Goal: Task Accomplishment & Management: Manage account settings

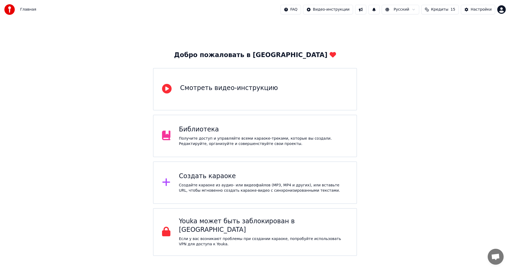
click at [300, 181] on div "Создать караоке Создайте караоке из аудио- или видеофайлов (MP3, MP4 и других),…" at bounding box center [263, 182] width 169 height 21
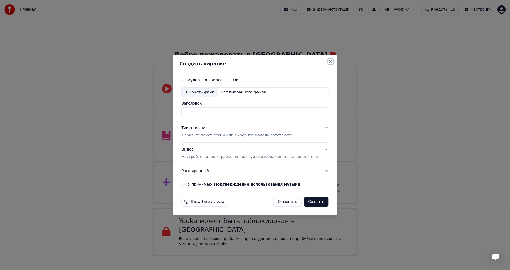
click at [329, 60] on button "Close" at bounding box center [331, 61] width 4 height 4
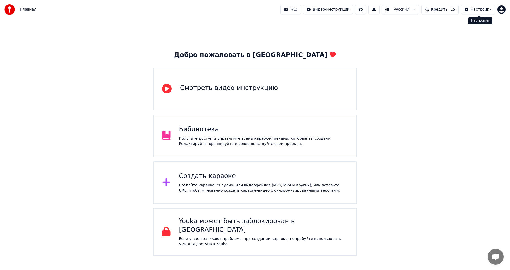
click at [478, 12] on button "Настройки" at bounding box center [478, 10] width 34 height 10
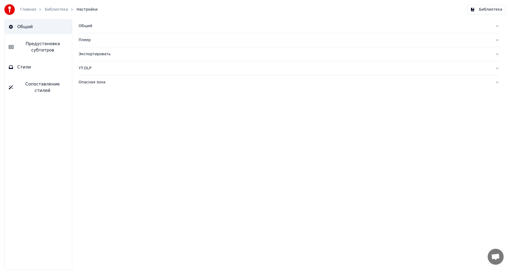
click at [27, 8] on link "Главная" at bounding box center [28, 9] width 16 height 5
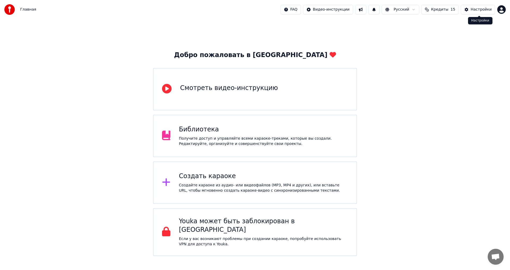
click at [500, 11] on html "Главная FAQ Видео-инструкции Русский Кредиты 15 Настройки Добро пожаловать в Yo…" at bounding box center [255, 128] width 510 height 256
click at [35, 10] on html "Главная FAQ Видео-инструкции Русский Кредиты 15 Настройки Добро пожаловать в Yo…" at bounding box center [255, 128] width 510 height 256
click at [30, 10] on span "Главная" at bounding box center [28, 9] width 16 height 5
click at [14, 8] on img at bounding box center [9, 9] width 11 height 11
click at [366, 10] on button at bounding box center [360, 10] width 11 height 10
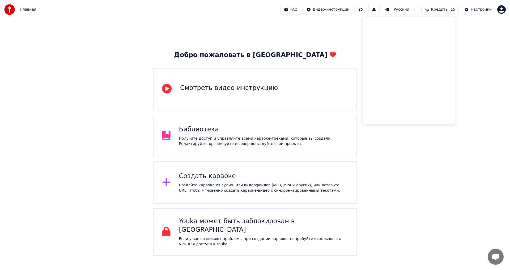
click at [366, 10] on button at bounding box center [360, 10] width 11 height 10
click at [306, 10] on html "Главная FAQ Видео-инструкции Русский Кредиты 15 Настройки Добро пожаловать в Yo…" at bounding box center [255, 128] width 510 height 256
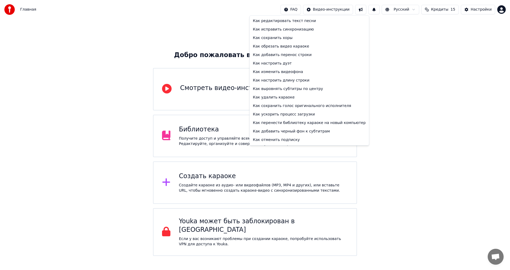
click at [161, 43] on html "Главная FAQ Видео-инструкции Русский Кредиты 15 Настройки Добро пожаловать в Yo…" at bounding box center [255, 128] width 510 height 256
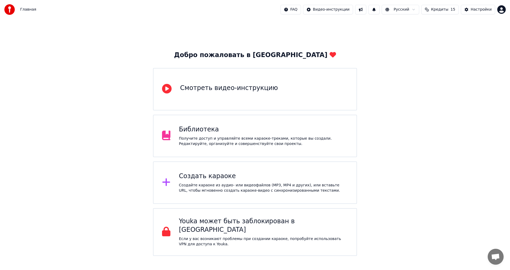
click at [441, 11] on span "Кредиты" at bounding box center [439, 9] width 17 height 5
click at [449, 52] on button "Обновить" at bounding box center [443, 49] width 32 height 10
click at [466, 37] on td "30" at bounding box center [466, 36] width 47 height 10
click at [449, 48] on button "Обновить" at bounding box center [443, 49] width 32 height 10
click at [447, 50] on button "Обновить" at bounding box center [443, 49] width 32 height 10
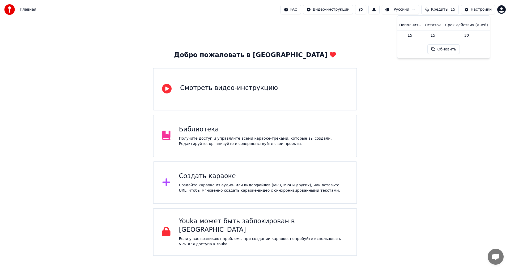
click at [447, 50] on button "Обновить" at bounding box center [443, 49] width 32 height 10
click at [418, 12] on html "Главная FAQ Видео-инструкции Русский Кредиты 15 Настройки Добро пожаловать в Yo…" at bounding box center [255, 128] width 510 height 256
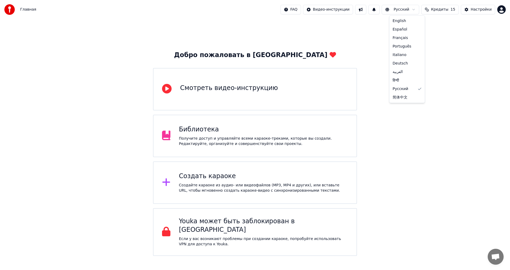
click at [418, 12] on html "Главная FAQ Видео-инструкции Русский Кредиты 15 Настройки Добро пожаловать в Yo…" at bounding box center [255, 128] width 510 height 256
click at [379, 10] on button at bounding box center [373, 10] width 11 height 10
click at [501, 11] on html "Главная FAQ Видео-инструкции Русский Кредиты 15 Настройки Добро пожаловать в Yo…" at bounding box center [255, 128] width 510 height 256
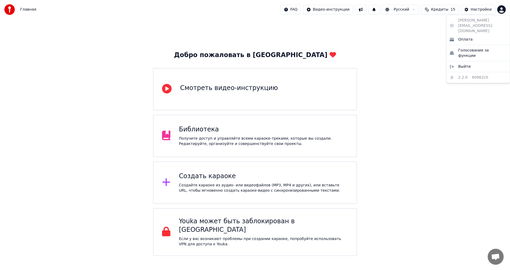
click at [484, 20] on div "[PERSON_NAME][EMAIL_ADDRESS][DOMAIN_NAME] Оплата Голосование за функции Выйти 2…" at bounding box center [478, 49] width 64 height 68
click at [476, 48] on span "Голосование за функции" at bounding box center [482, 53] width 48 height 11
click at [448, 10] on span "Кредиты" at bounding box center [439, 9] width 17 height 5
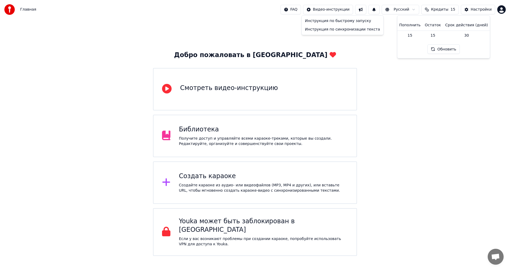
click at [332, 9] on html "Главная FAQ Видео-инструкции Русский Кредиты 15 Настройки Добро пожаловать в Yo…" at bounding box center [255, 128] width 510 height 256
drag, startPoint x: 453, startPoint y: 45, endPoint x: 498, endPoint y: 31, distance: 47.0
click at [454, 45] on html "Главная FAQ Видео-инструкции Русский Кредиты 15 Настройки Добро пожаловать в Yo…" at bounding box center [255, 128] width 510 height 256
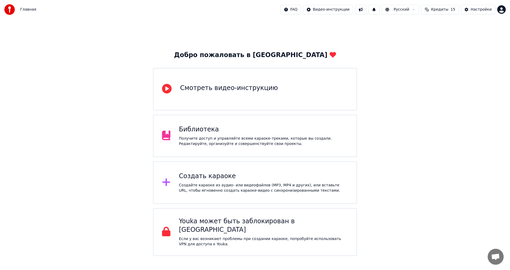
click at [504, 10] on html "Главная FAQ Видео-инструкции Русский Кредиты 15 Настройки Добро пожаловать в Yo…" at bounding box center [255, 128] width 510 height 256
drag, startPoint x: 403, startPoint y: 81, endPoint x: 428, endPoint y: 140, distance: 63.6
click at [403, 81] on html "Главная FAQ Видео-инструкции Русский Кредиты 15 Настройки Добро пожаловать в Yo…" at bounding box center [255, 128] width 510 height 256
click at [493, 257] on span "Открытый чат" at bounding box center [495, 257] width 9 height 7
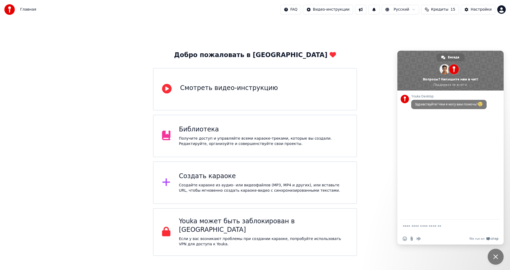
click at [432, 228] on textarea "Отправьте сообщение..." at bounding box center [445, 226] width 84 height 5
click at [433, 227] on textarea "Отправьте сообщение..." at bounding box center [445, 226] width 84 height 5
type textarea "**********"
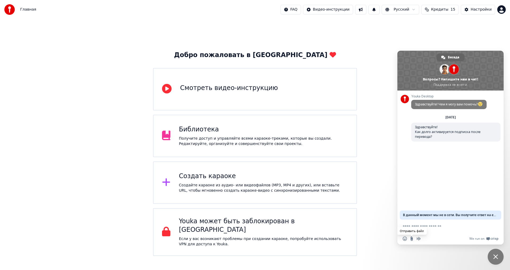
click at [412, 239] on input "Отправить файл" at bounding box center [412, 239] width 4 height 4
type input "**********"
click at [382, 28] on div "Добро пожаловать в Youka Смотреть видео-инструкцию Библиотека Получите доступ и…" at bounding box center [255, 137] width 510 height 237
click at [448, 7] on span "Кредиты" at bounding box center [439, 9] width 17 height 5
click at [450, 48] on button "Обновить" at bounding box center [443, 49] width 32 height 10
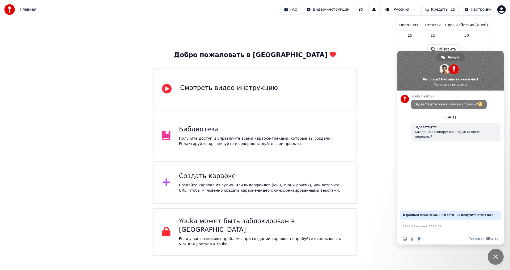
click at [450, 48] on button "Обновить" at bounding box center [443, 49] width 32 height 10
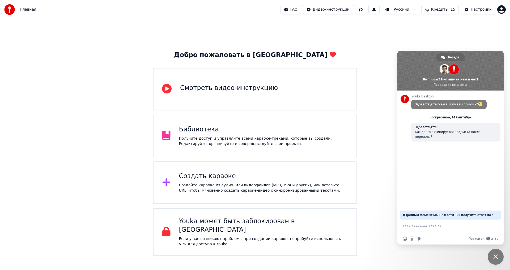
click at [447, 8] on span "Кредиты" at bounding box center [439, 9] width 17 height 5
click at [450, 46] on button "Обновить" at bounding box center [443, 49] width 32 height 10
click at [365, 104] on div "Добро пожаловать в Youka Смотреть видео-инструкцию Библиотека Получите доступ и…" at bounding box center [255, 137] width 510 height 237
click at [437, 12] on button "Кредиты 15" at bounding box center [439, 10] width 37 height 10
drag, startPoint x: 484, startPoint y: 69, endPoint x: 483, endPoint y: 91, distance: 21.8
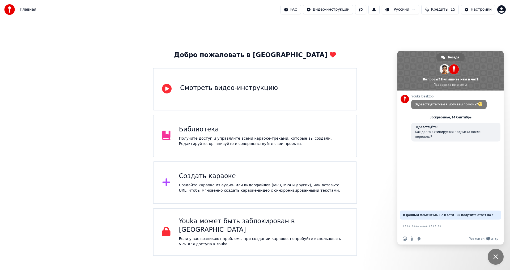
click at [482, 87] on span at bounding box center [450, 71] width 106 height 40
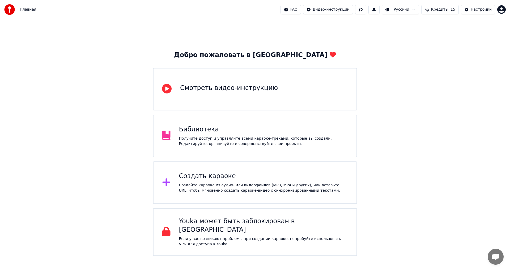
click at [448, 12] on span "Кредиты" at bounding box center [439, 9] width 17 height 5
click at [442, 35] on td "15" at bounding box center [433, 36] width 20 height 10
click at [443, 47] on button "Обновить" at bounding box center [443, 49] width 32 height 10
click at [475, 8] on div "Настройки" at bounding box center [481, 9] width 21 height 5
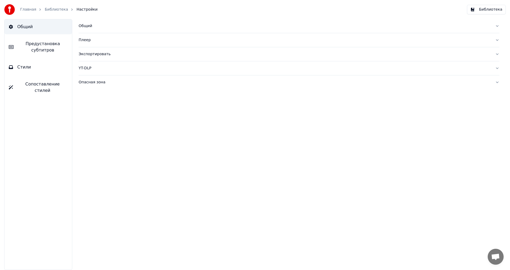
click at [51, 9] on link "Библиотека" at bounding box center [56, 9] width 23 height 5
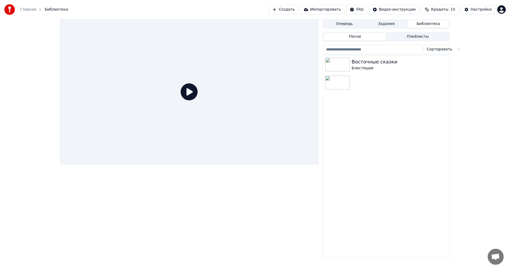
click at [27, 11] on link "Главная" at bounding box center [28, 9] width 16 height 5
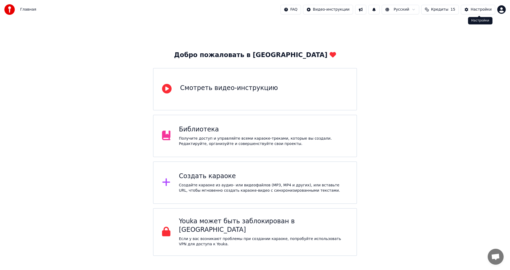
click at [493, 20] on div "Добро пожаловать в Youka Смотреть видео-инструкцию Библиотека Получите доступ и…" at bounding box center [255, 137] width 510 height 237
click at [485, 14] on button "Настройки" at bounding box center [478, 10] width 34 height 10
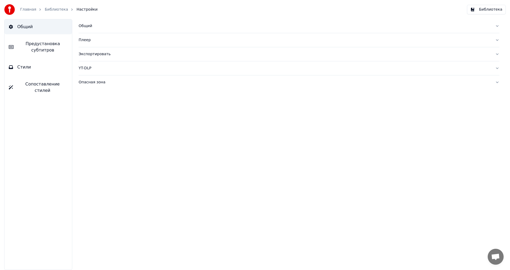
click at [23, 7] on link "Главная" at bounding box center [28, 9] width 16 height 5
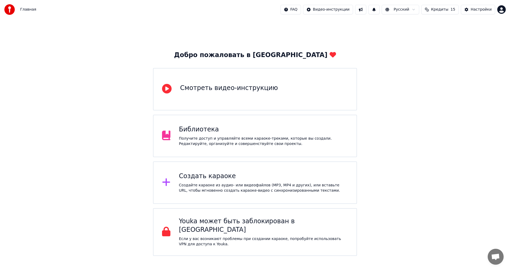
click at [448, 12] on span "Кредиты" at bounding box center [439, 9] width 17 height 5
click at [449, 100] on div "Добро пожаловать в Youka Смотреть видео-инструкцию Библиотека Получите доступ и…" at bounding box center [255, 137] width 510 height 237
click at [444, 11] on span "Кредиты" at bounding box center [439, 9] width 17 height 5
click at [446, 119] on div "Добро пожаловать в Youka Смотреть видео-инструкцию Библиотека Получите доступ и…" at bounding box center [255, 137] width 510 height 237
click at [444, 12] on span "Кредиты" at bounding box center [439, 9] width 17 height 5
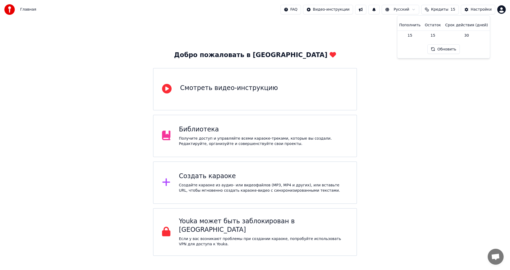
click at [442, 50] on button "Обновить" at bounding box center [443, 49] width 32 height 10
click at [448, 9] on span "Кредиты" at bounding box center [439, 9] width 17 height 5
click at [448, 10] on span "Кредиты" at bounding box center [439, 9] width 17 height 5
click at [448, 50] on button "Обновить" at bounding box center [443, 49] width 32 height 10
click at [500, 254] on span "Открытый чат" at bounding box center [495, 257] width 9 height 7
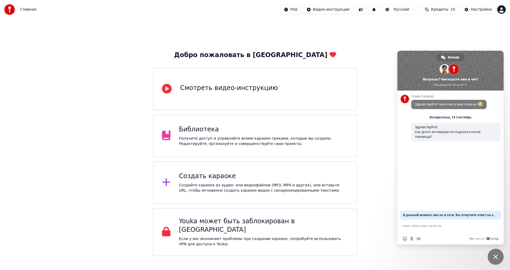
drag, startPoint x: 448, startPoint y: 68, endPoint x: 469, endPoint y: 72, distance: 21.9
click at [469, 72] on div "Беседа Adam Вопросы? Напишите нам в чат! Поддержка не в сети." at bounding box center [450, 71] width 106 height 40
click at [444, 11] on span "Кредиты" at bounding box center [439, 9] width 17 height 5
click at [449, 47] on button "Обновить" at bounding box center [443, 49] width 32 height 10
click at [493, 40] on div "Добро пожаловать в Youka Смотреть видео-инструкцию Библиотека Получите доступ и…" at bounding box center [255, 137] width 510 height 237
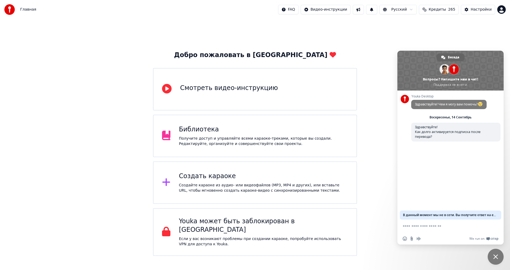
click at [440, 10] on span "Кредиты" at bounding box center [437, 9] width 17 height 5
click at [377, 63] on div "Добро пожаловать в Youka Смотреть видео-инструкцию Библиотека Получите доступ и…" at bounding box center [255, 137] width 510 height 237
click at [457, 227] on textarea "Отправьте сообщение..." at bounding box center [445, 226] width 84 height 5
type textarea "**********"
click at [496, 13] on div "FAQ Видео-инструкции Русский Кредиты 265 Настройки" at bounding box center [392, 10] width 228 height 10
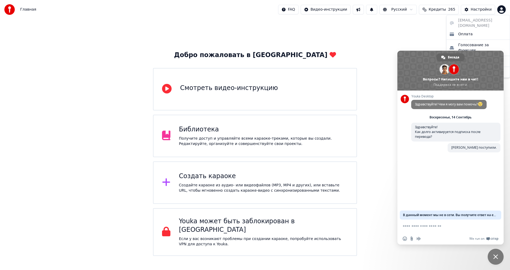
click at [502, 12] on html "Главная FAQ Видео-инструкции Русский Кредиты 265 Настройки Добро пожаловать в Y…" at bounding box center [255, 128] width 510 height 256
click at [420, 39] on html "Главная FAQ Видео-инструкции Русский Кредиты 265 Настройки Добро пожаловать в Y…" at bounding box center [255, 128] width 510 height 256
click at [498, 259] on span "Закрыть чат" at bounding box center [496, 257] width 16 height 16
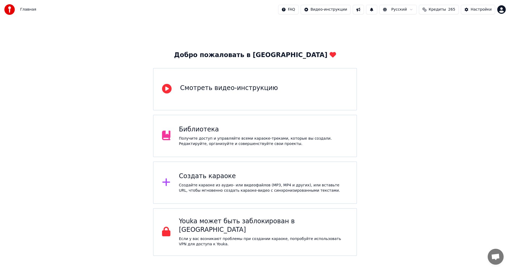
click at [500, 11] on html "Главная FAQ Видео-инструкции Русский Кредиты 265 Настройки Добро пожаловать в Y…" at bounding box center [255, 128] width 510 height 256
click at [462, 59] on span "Выйти" at bounding box center [464, 61] width 12 height 5
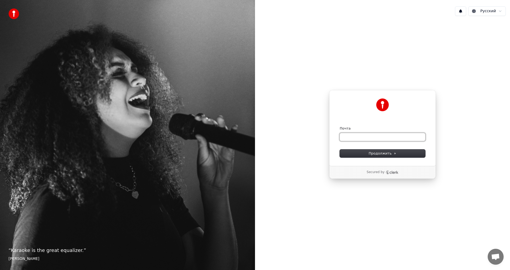
click at [367, 138] on input "Почта" at bounding box center [383, 137] width 86 height 8
click at [340, 126] on button "submit" at bounding box center [340, 126] width 0 height 0
type input "**********"
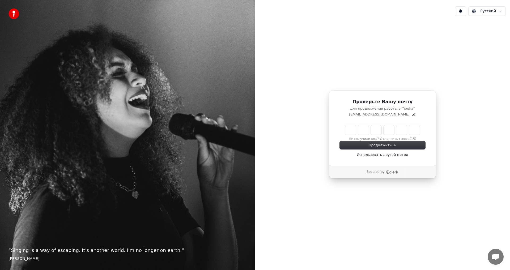
click at [353, 131] on input "Enter verification code" at bounding box center [382, 130] width 74 height 10
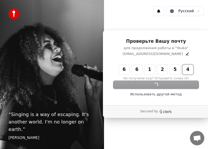
type input "******"
